Goal: Information Seeking & Learning: Learn about a topic

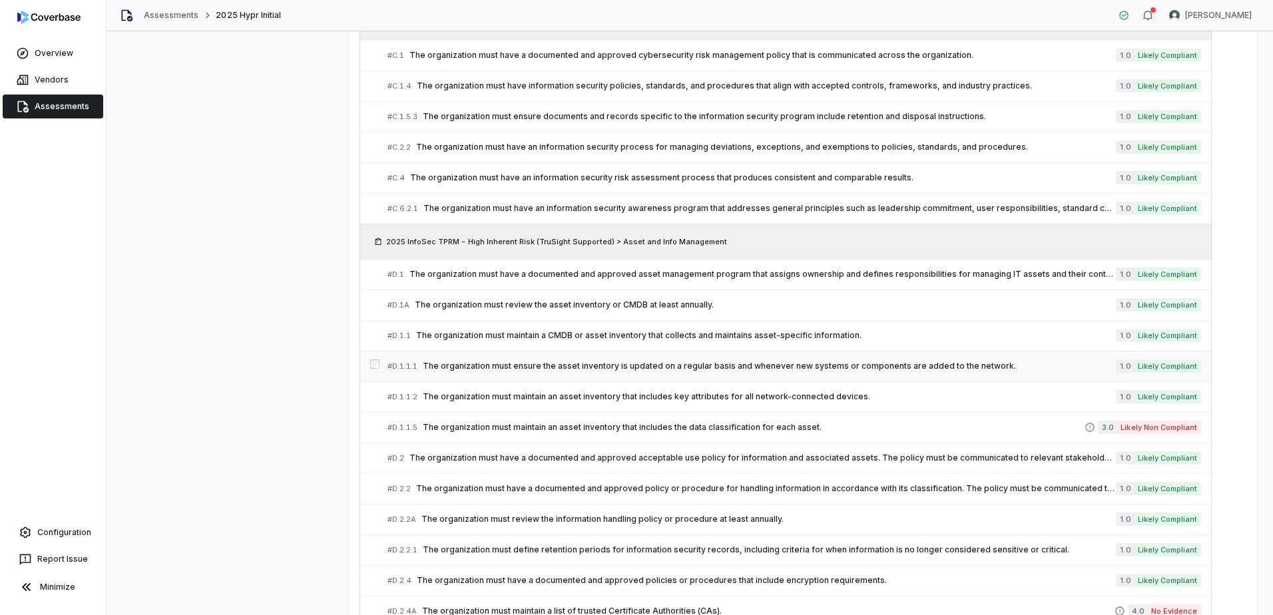
scroll to position [999, 0]
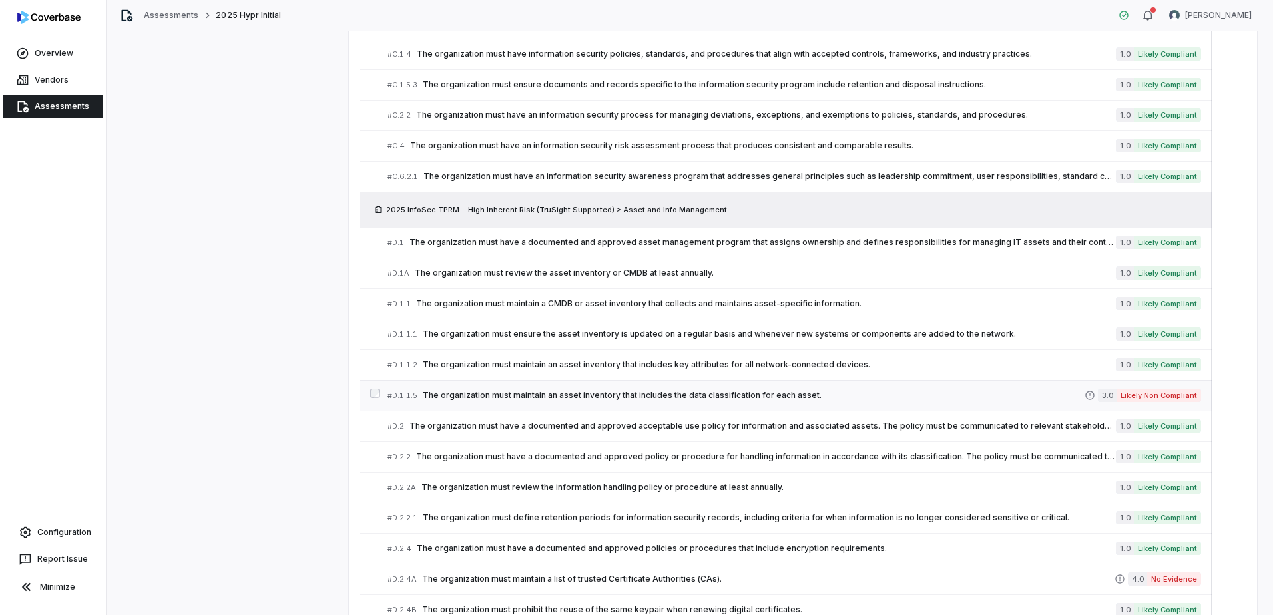
click at [573, 394] on span "The organization must maintain an asset inventory that includes the data classi…" at bounding box center [754, 395] width 662 height 11
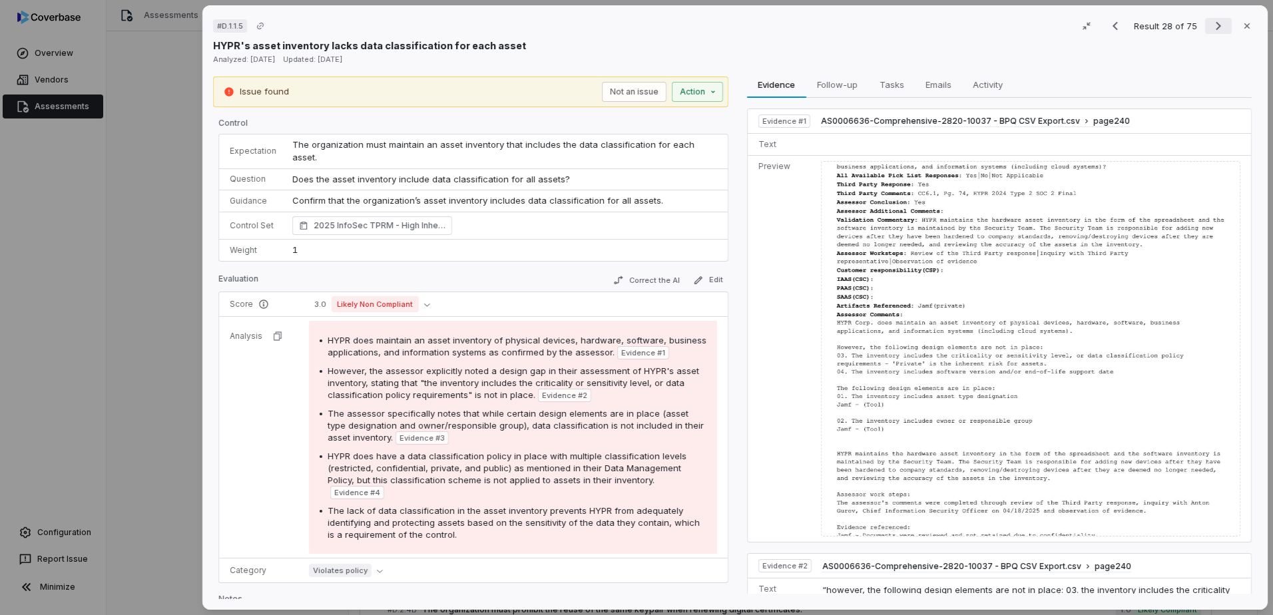
click at [1211, 30] on icon "Next result" at bounding box center [1219, 26] width 16 height 16
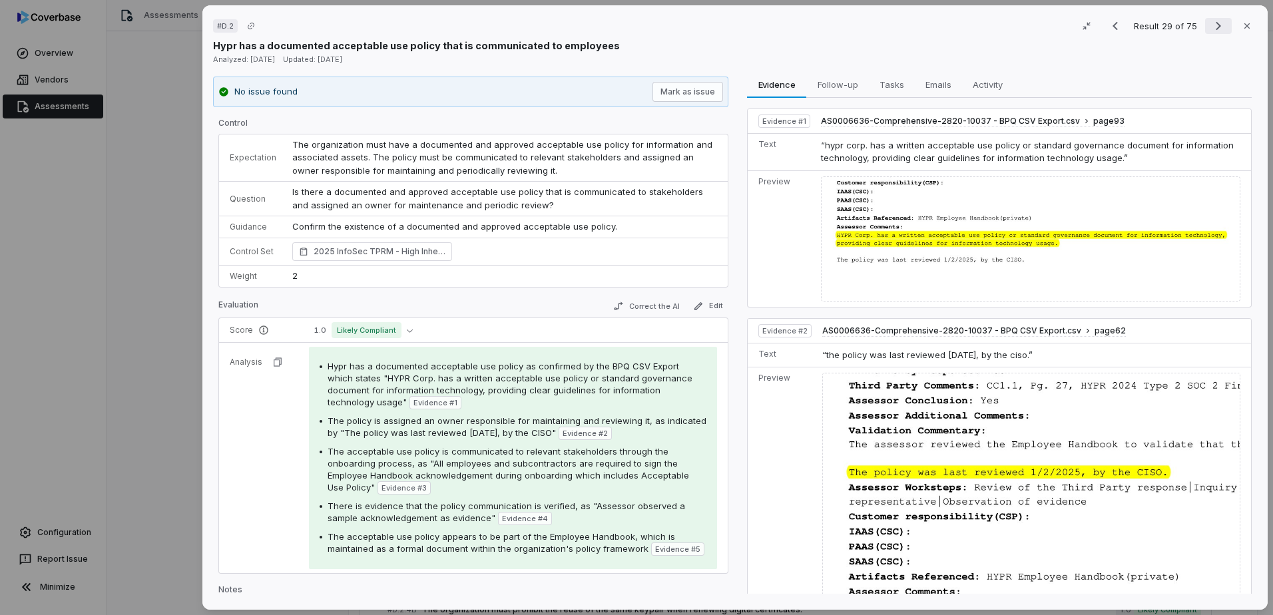
click at [1211, 30] on icon "Next result" at bounding box center [1219, 26] width 16 height 16
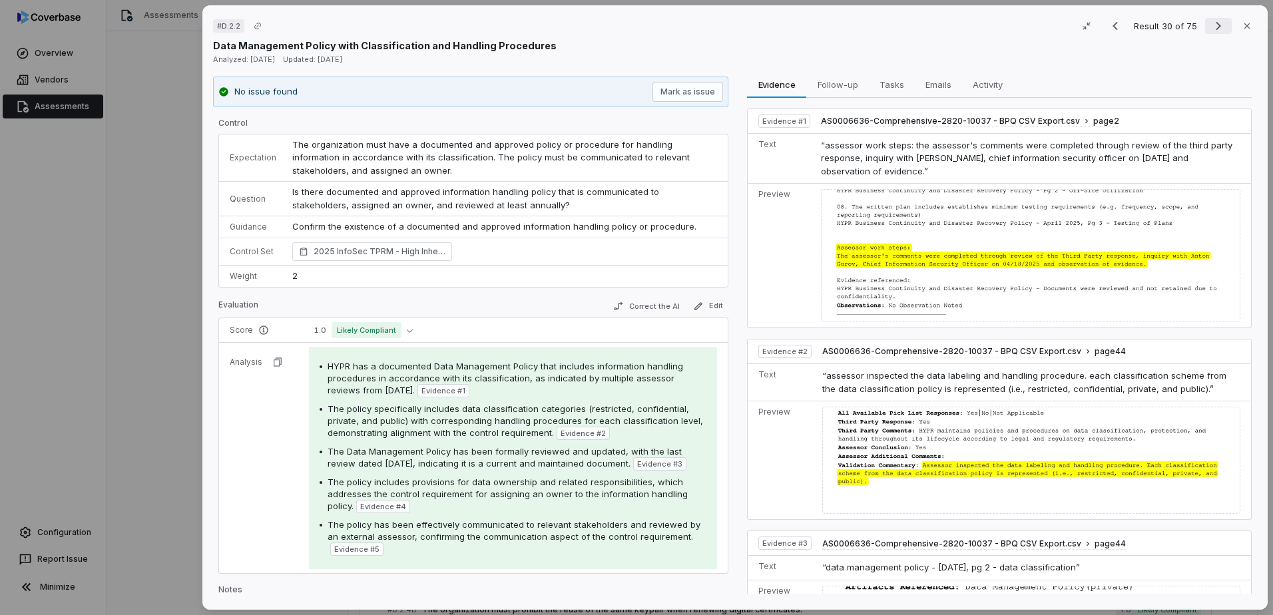
click at [1211, 30] on icon "Next result" at bounding box center [1219, 26] width 16 height 16
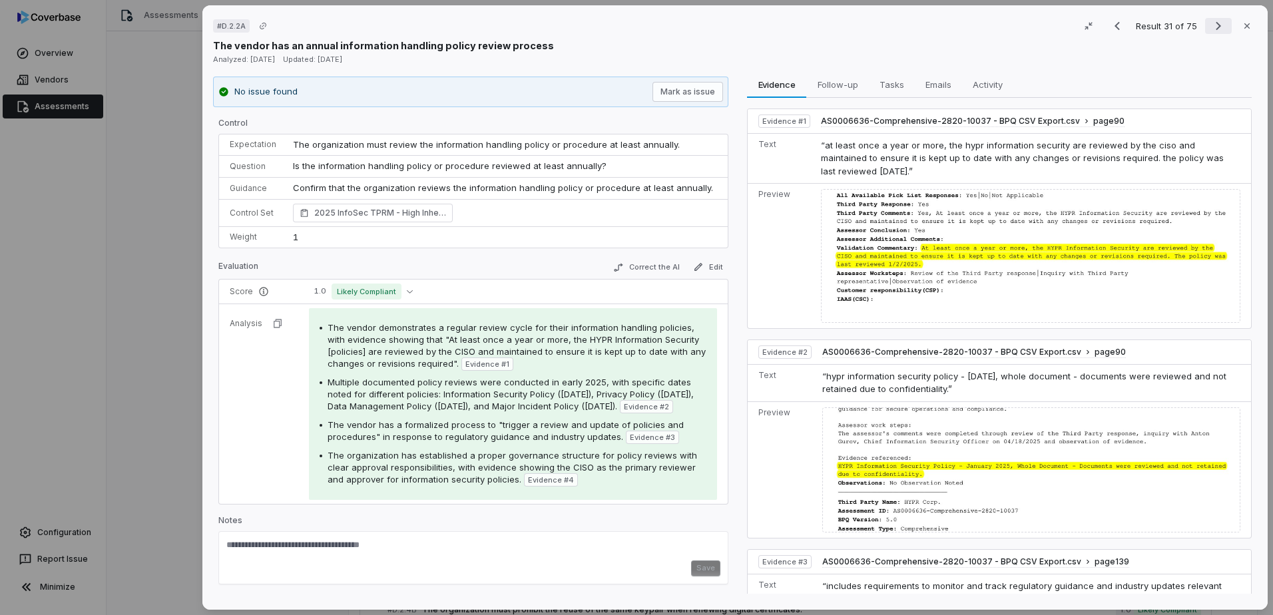
click at [1211, 30] on icon "Next result" at bounding box center [1219, 26] width 16 height 16
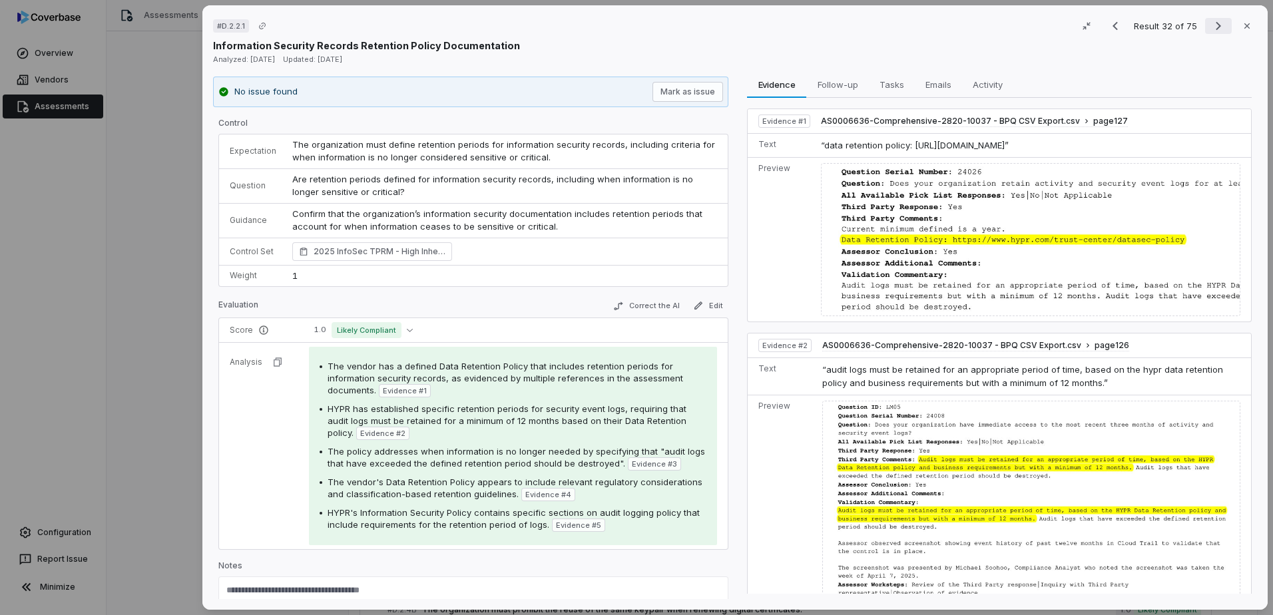
click at [1211, 30] on icon "Next result" at bounding box center [1219, 26] width 16 height 16
